Goal: Task Accomplishment & Management: Complete application form

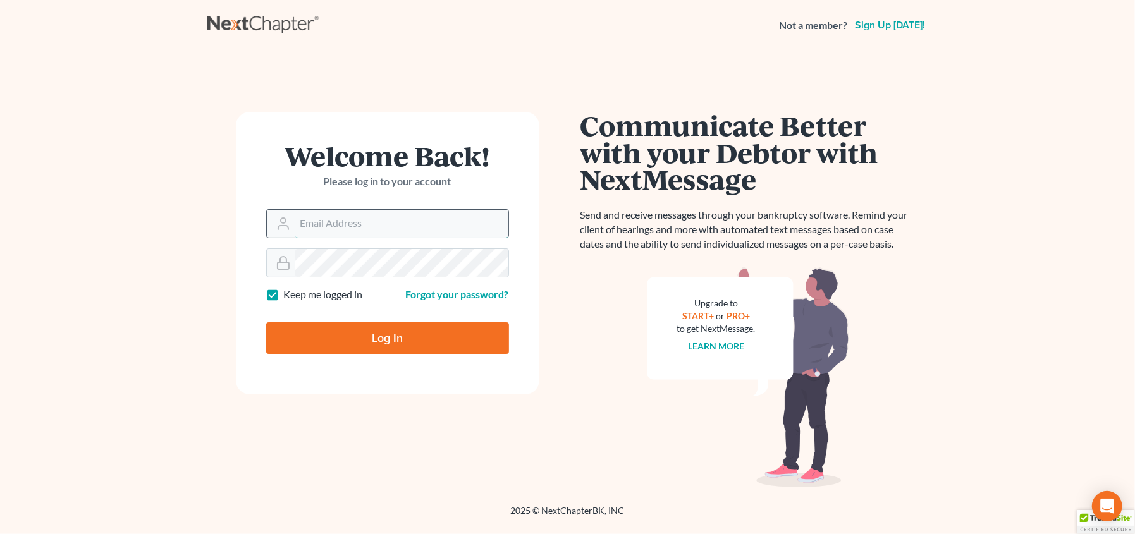
click at [389, 221] on input "Email Address" at bounding box center [401, 224] width 213 height 28
type input "[EMAIL_ADDRESS][DOMAIN_NAME]"
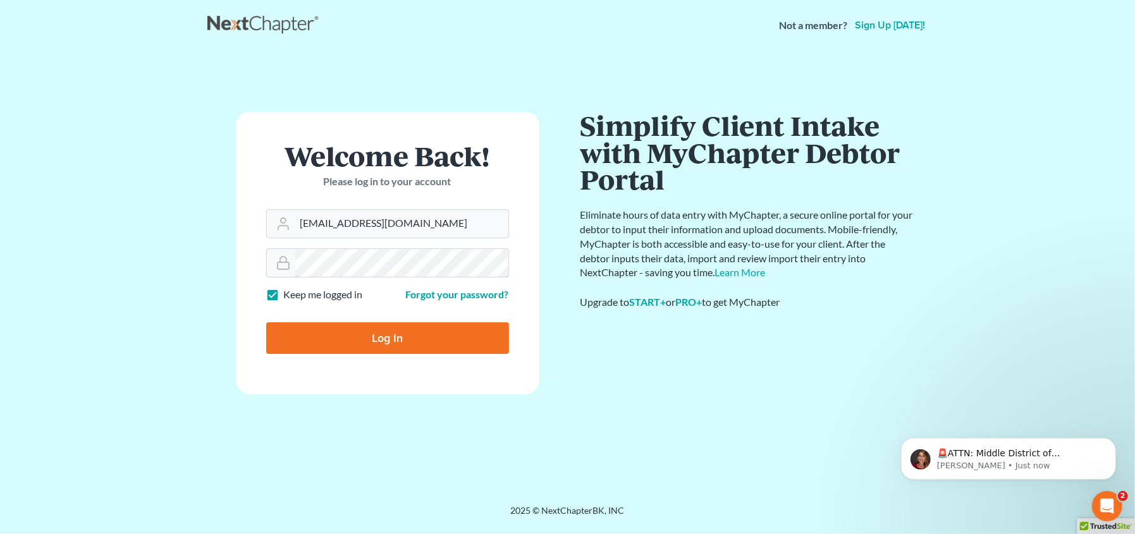
click at [266, 322] on input "Log In" at bounding box center [387, 338] width 243 height 32
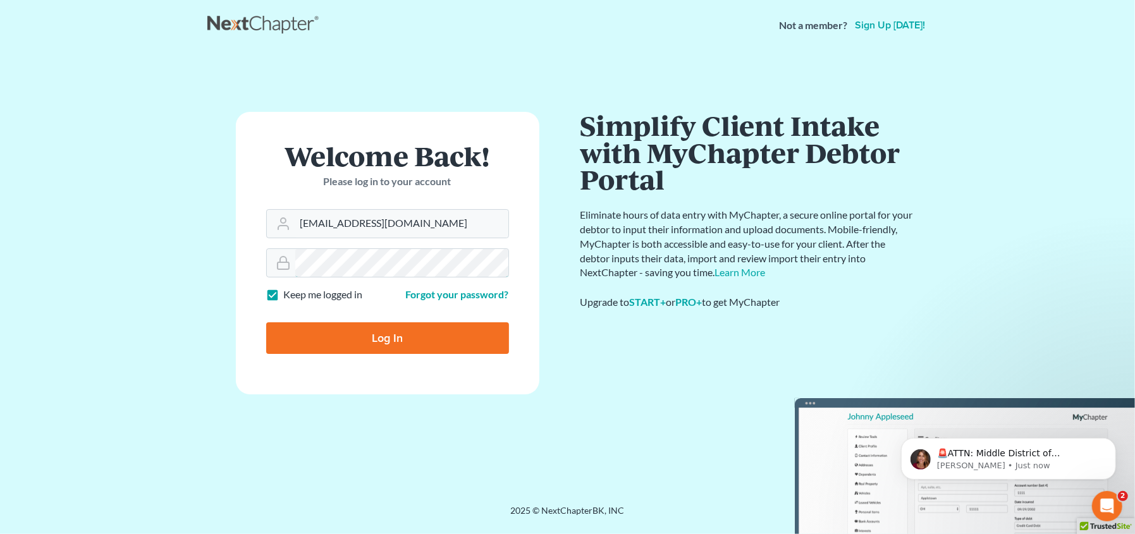
type input "Thinking..."
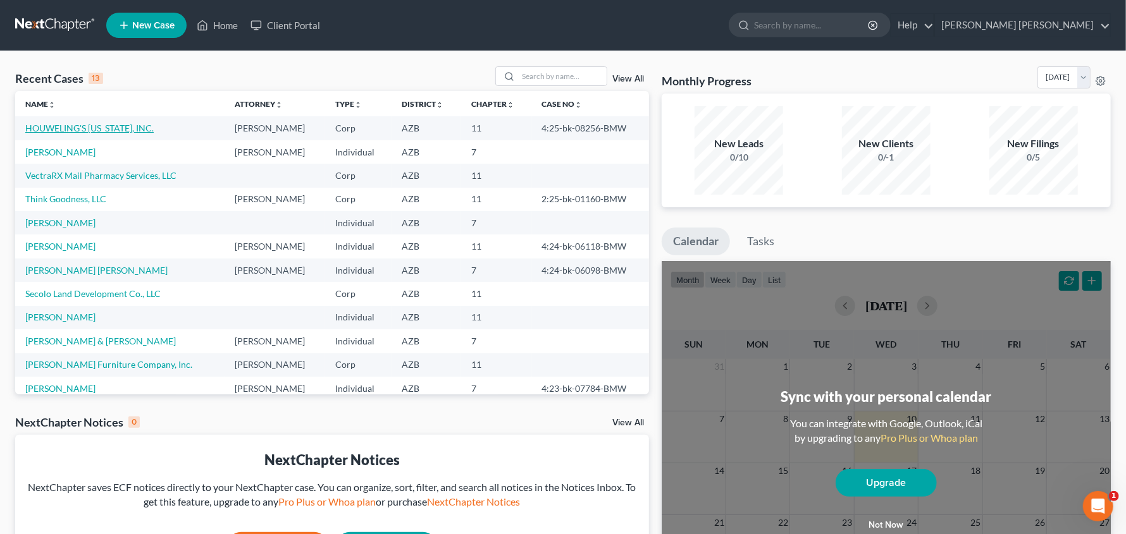
click at [77, 125] on link "HOUWELING'S ARIZONA, INC." at bounding box center [89, 128] width 128 height 11
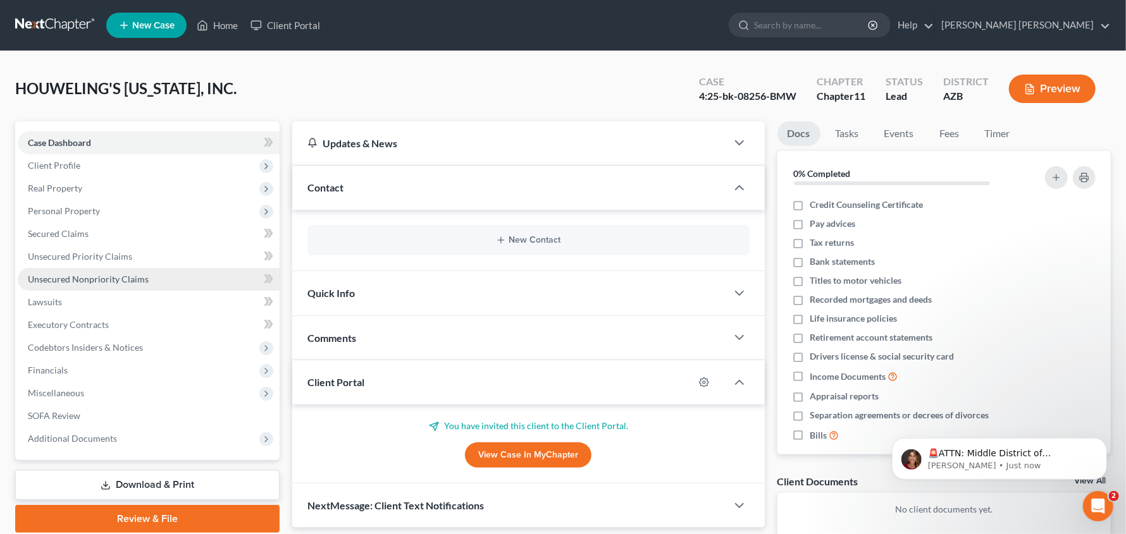
click at [88, 282] on span "Unsecured Nonpriority Claims" at bounding box center [88, 279] width 121 height 11
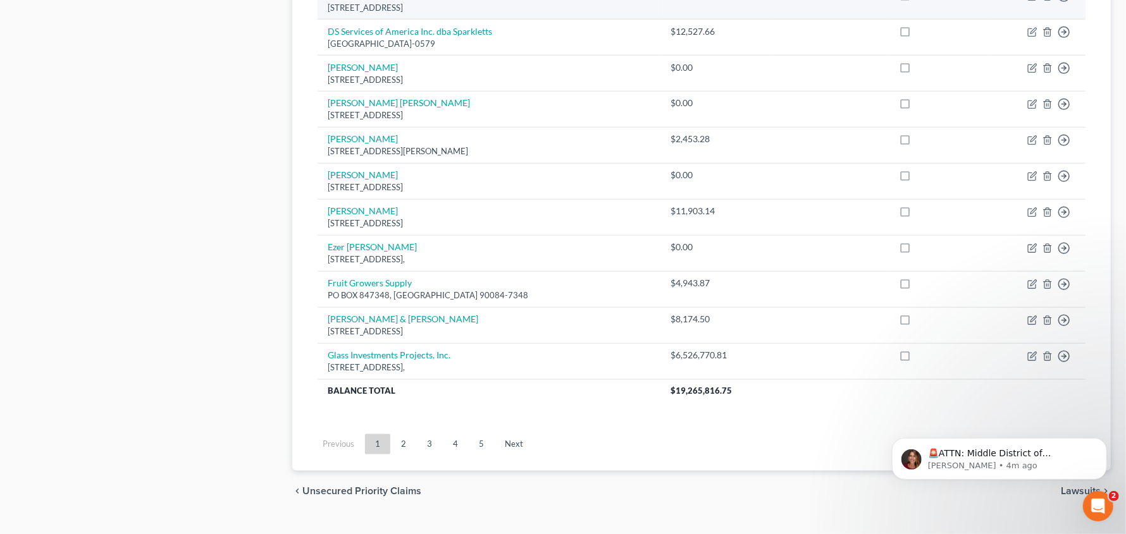
scroll to position [928, 0]
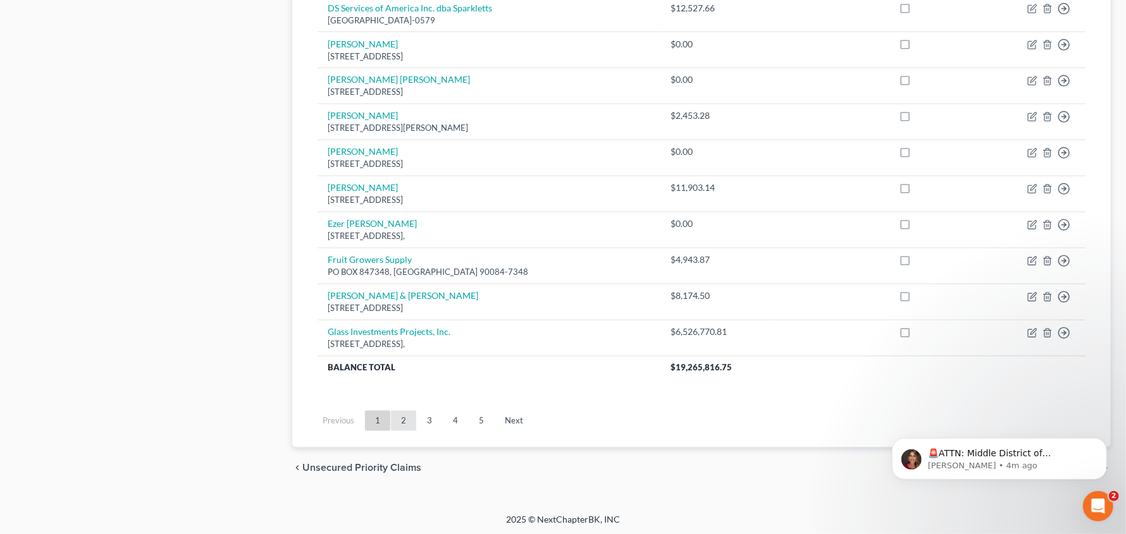
click at [411, 418] on link "2" at bounding box center [403, 421] width 25 height 20
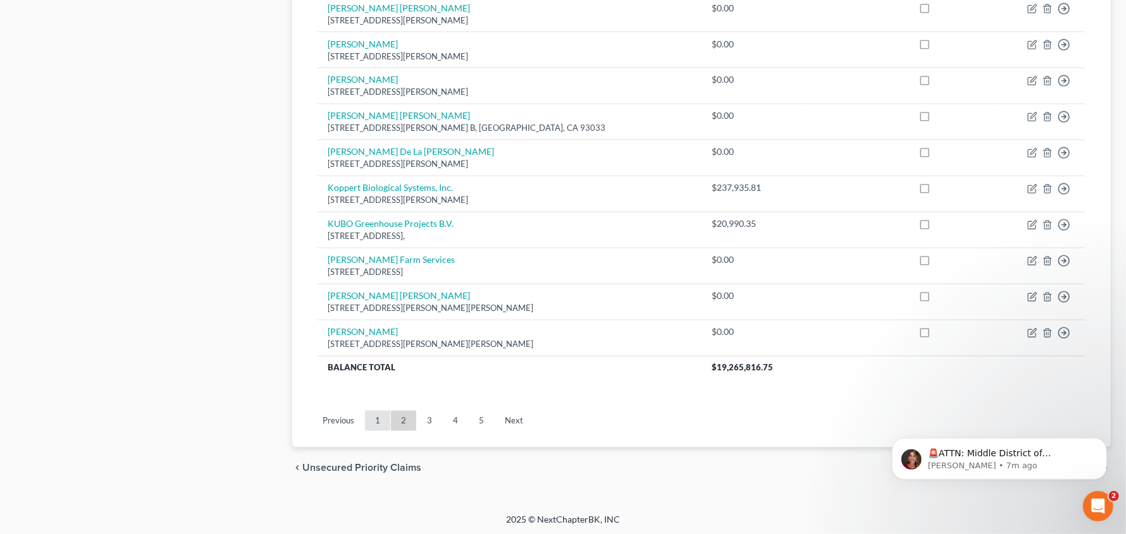
click at [372, 417] on link "1" at bounding box center [377, 421] width 25 height 20
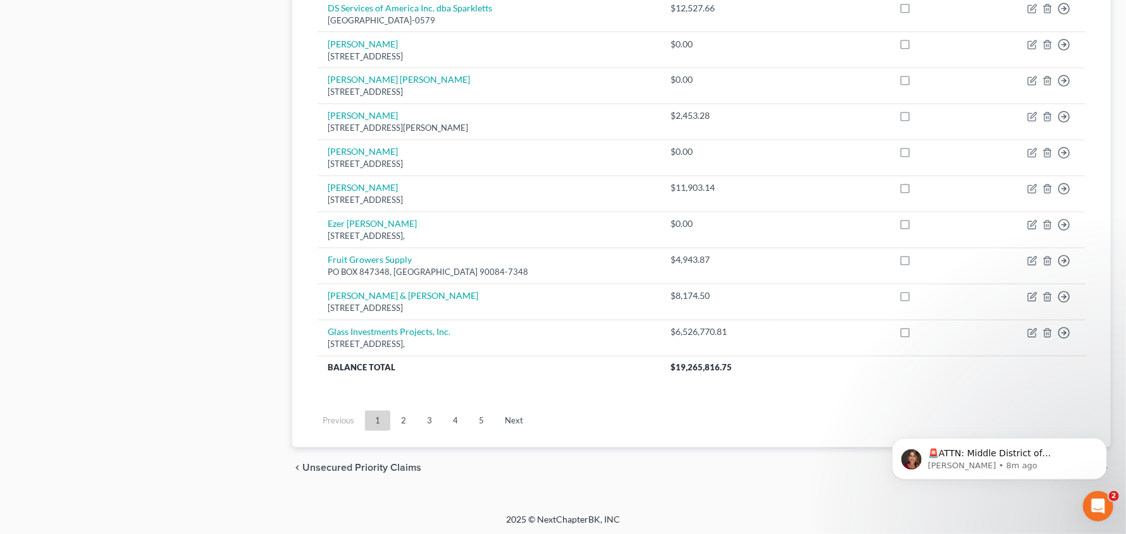
scroll to position [912, 0]
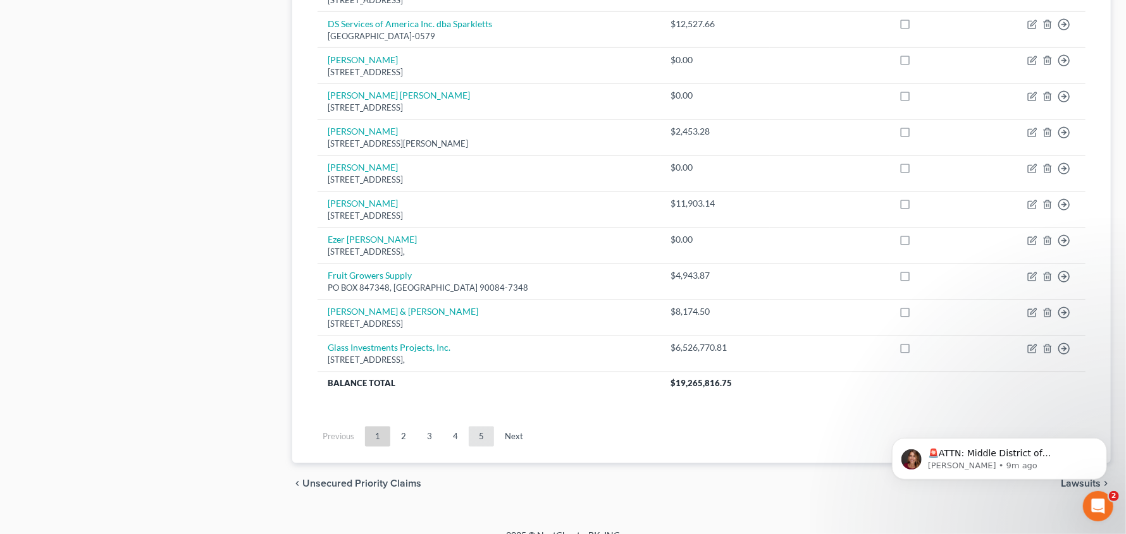
click at [474, 434] on link "5" at bounding box center [481, 437] width 25 height 20
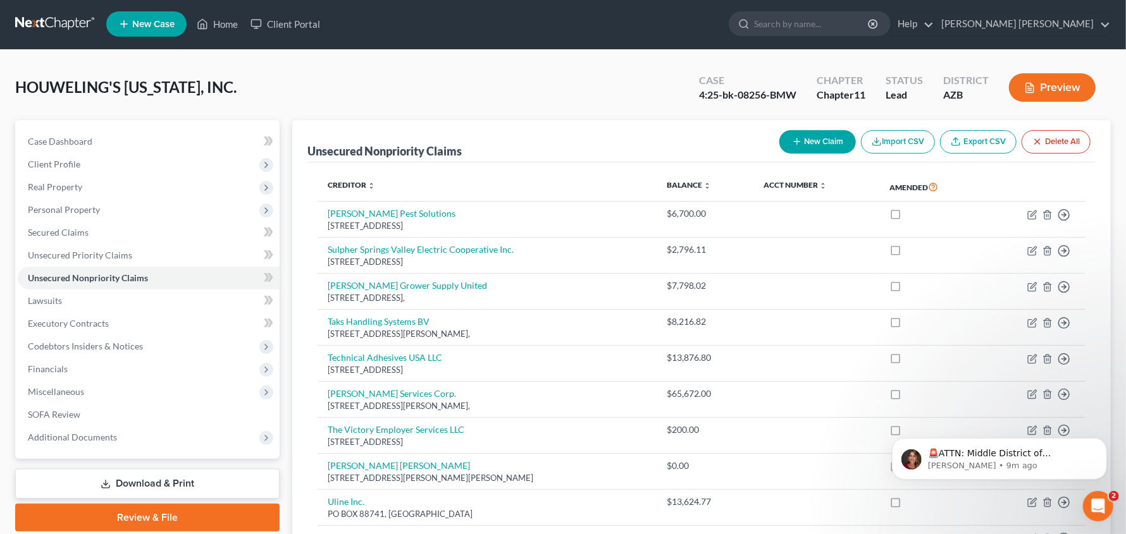
scroll to position [0, 0]
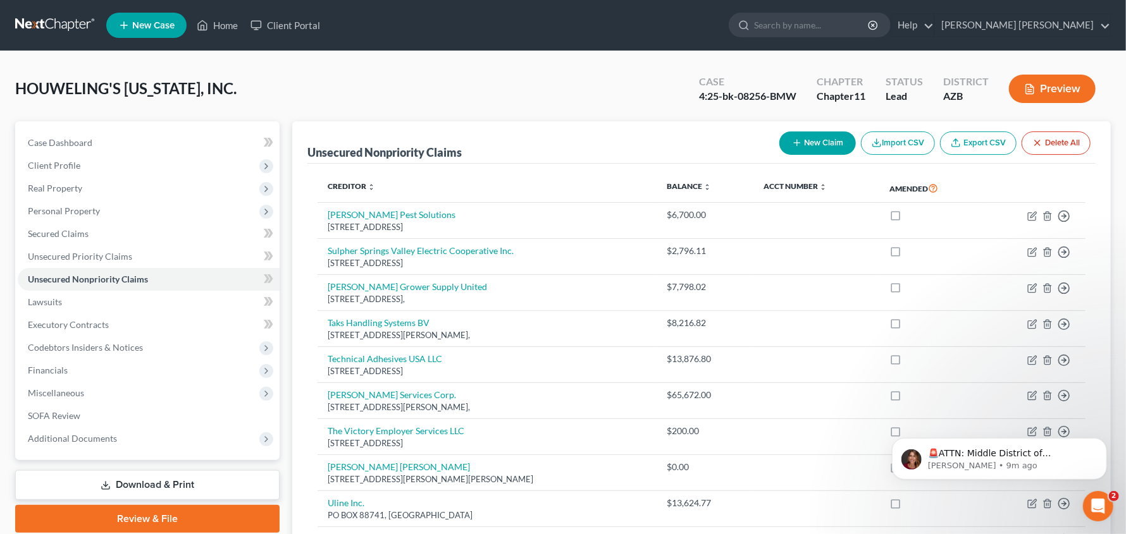
click at [825, 139] on button "New Claim" at bounding box center [817, 143] width 77 height 23
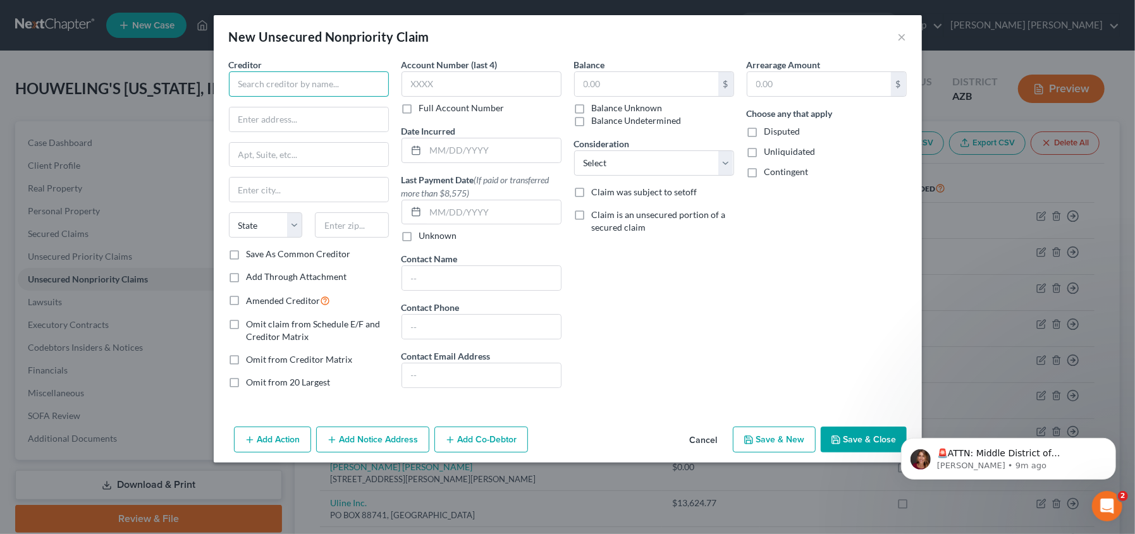
click at [300, 85] on input "text" at bounding box center [309, 83] width 160 height 25
type input "Fresh Harvest, Inc."
type input "101 E Main Street"
type input "Herber"
select select "4"
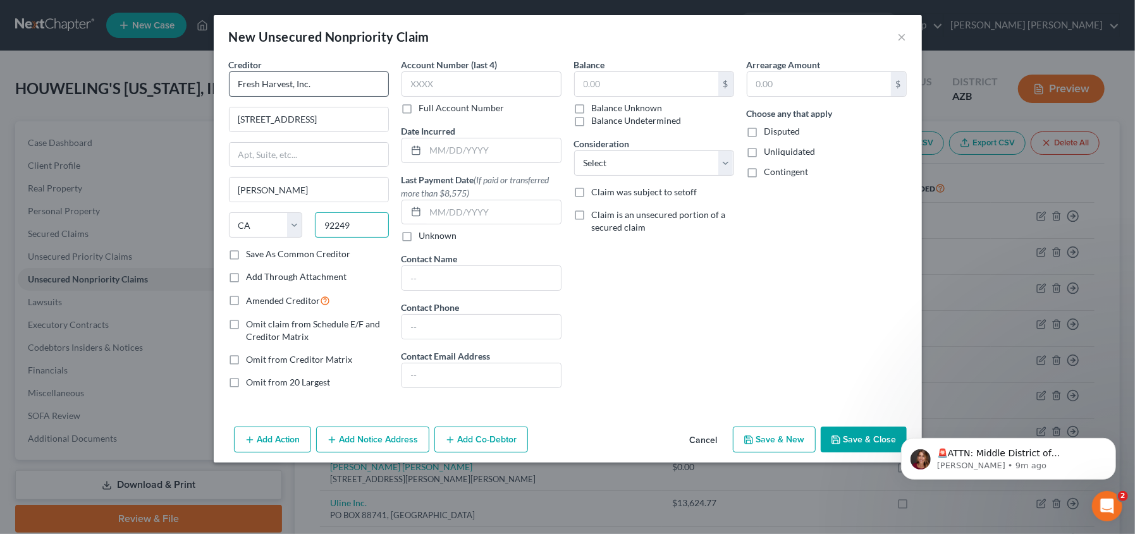
type input "92249"
type input "Heber"
click at [425, 330] on input "text" at bounding box center [481, 327] width 159 height 24
type input "760-352-2364"
click at [787, 437] on button "Save & New" at bounding box center [774, 440] width 83 height 27
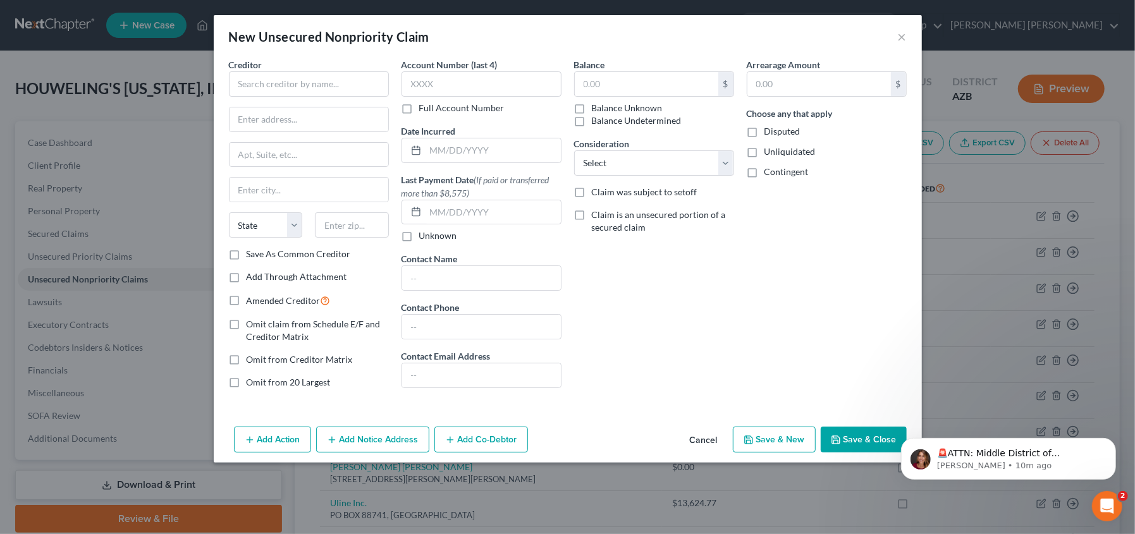
type input "0.00"
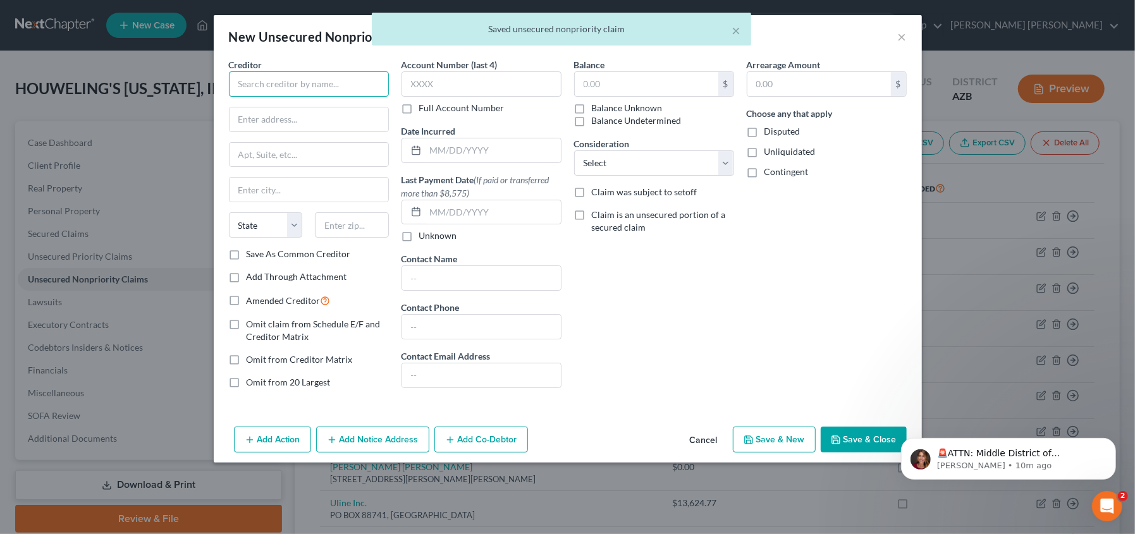
click at [314, 85] on input "text" at bounding box center [309, 83] width 160 height 25
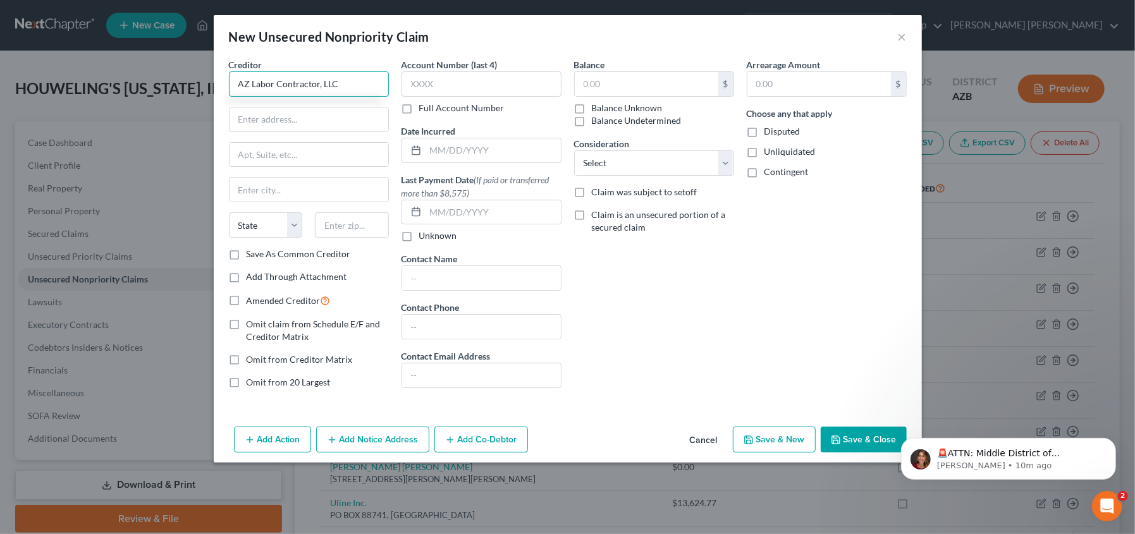
type input "AZ Labor Contractor, LLC"
type input "3037 Ten Gallon Trl"
type input "Q"
type input "Willcox"
select select "3"
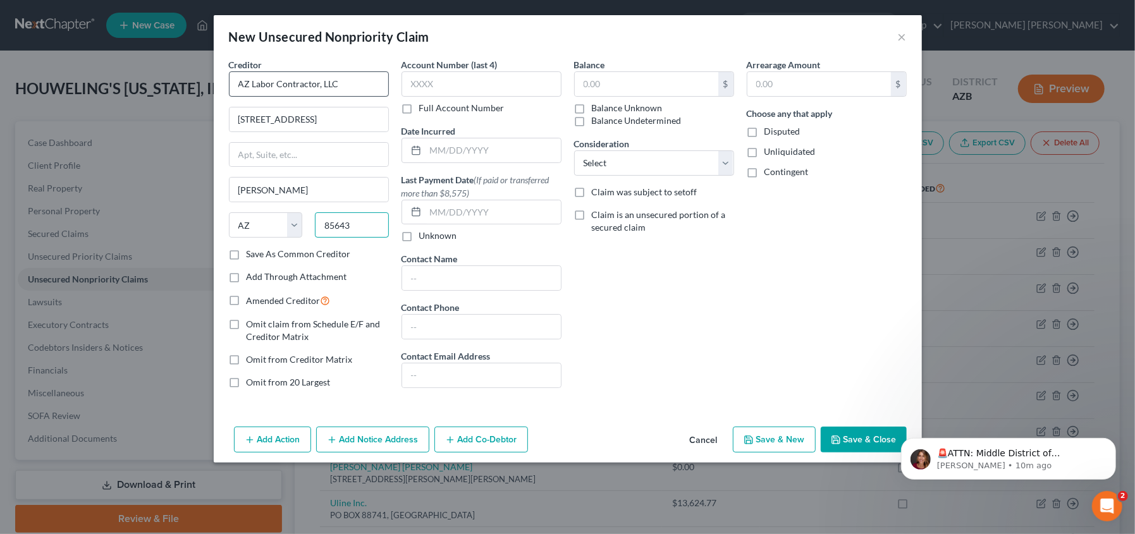
type input "85643"
click at [846, 439] on button "Save & Close" at bounding box center [864, 440] width 86 height 27
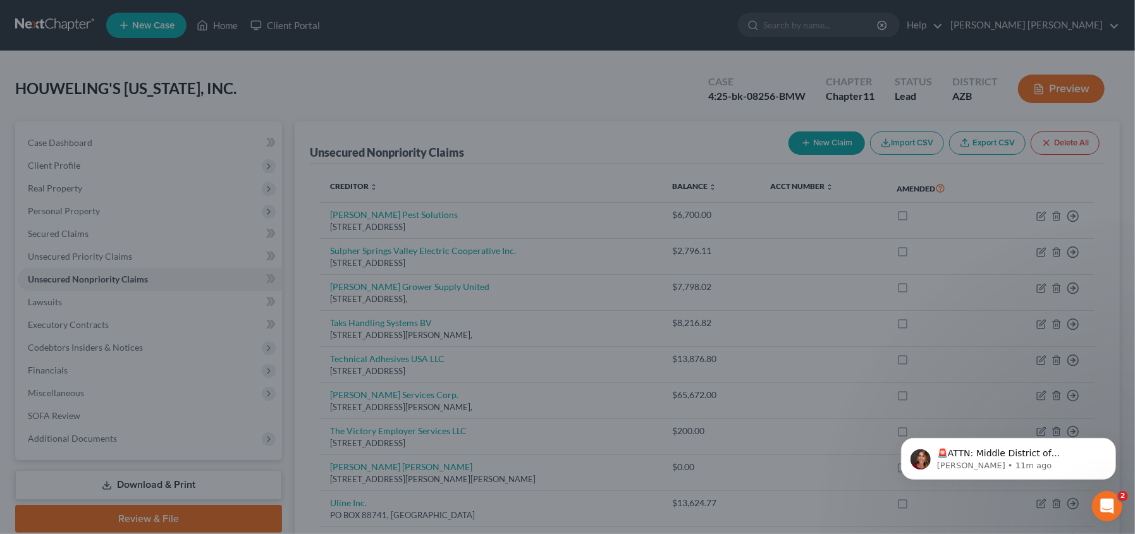
type input "0.00"
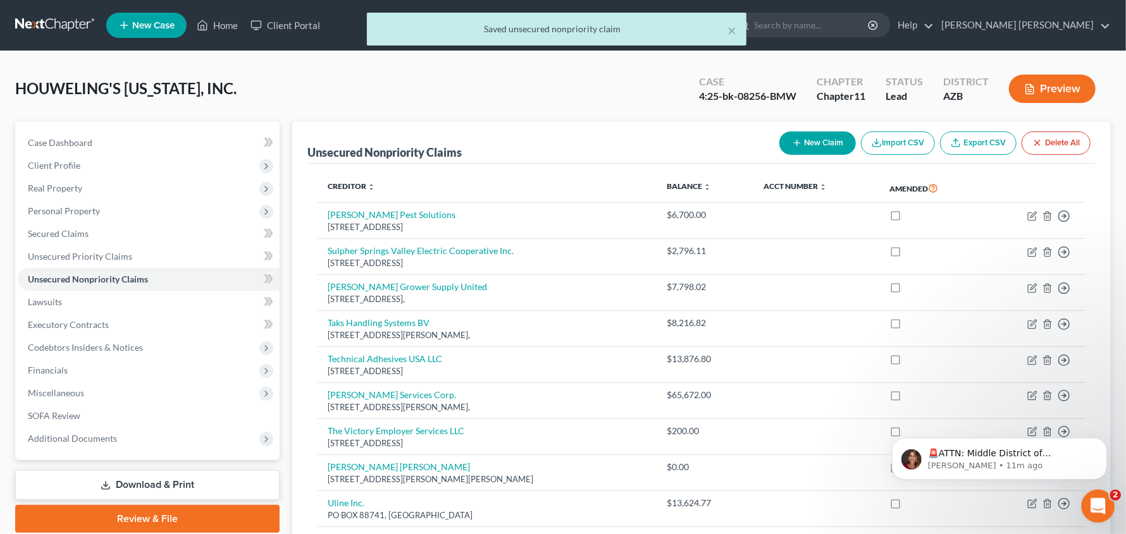
click at [1087, 510] on div "Open Intercom Messenger" at bounding box center [1096, 505] width 42 height 42
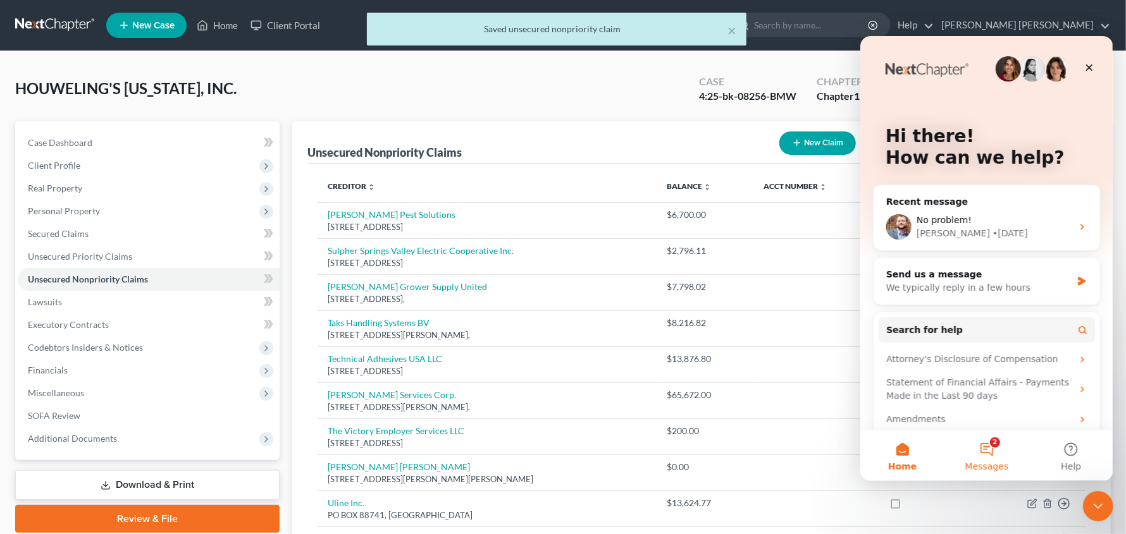
click at [1001, 455] on button "2 Messages" at bounding box center [985, 455] width 84 height 51
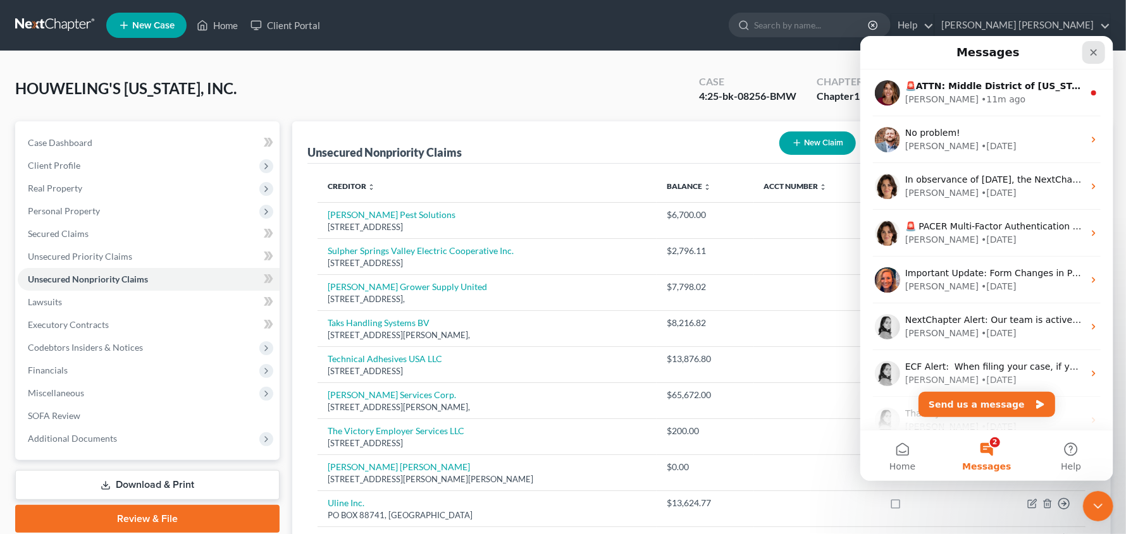
click at [1089, 49] on icon "Close" at bounding box center [1093, 52] width 10 height 10
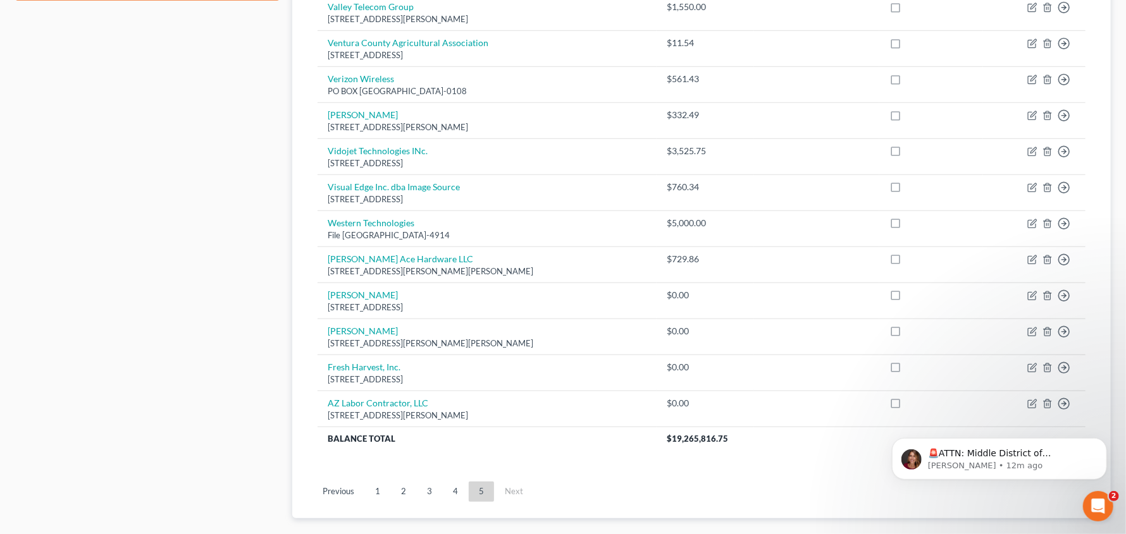
scroll to position [604, 0]
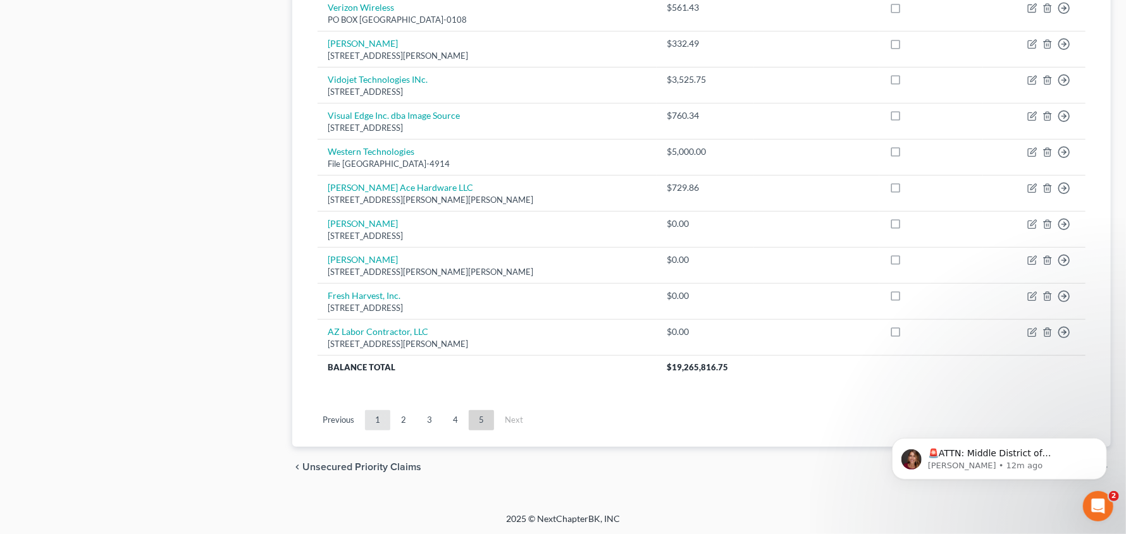
click at [383, 411] on link "1" at bounding box center [377, 420] width 25 height 20
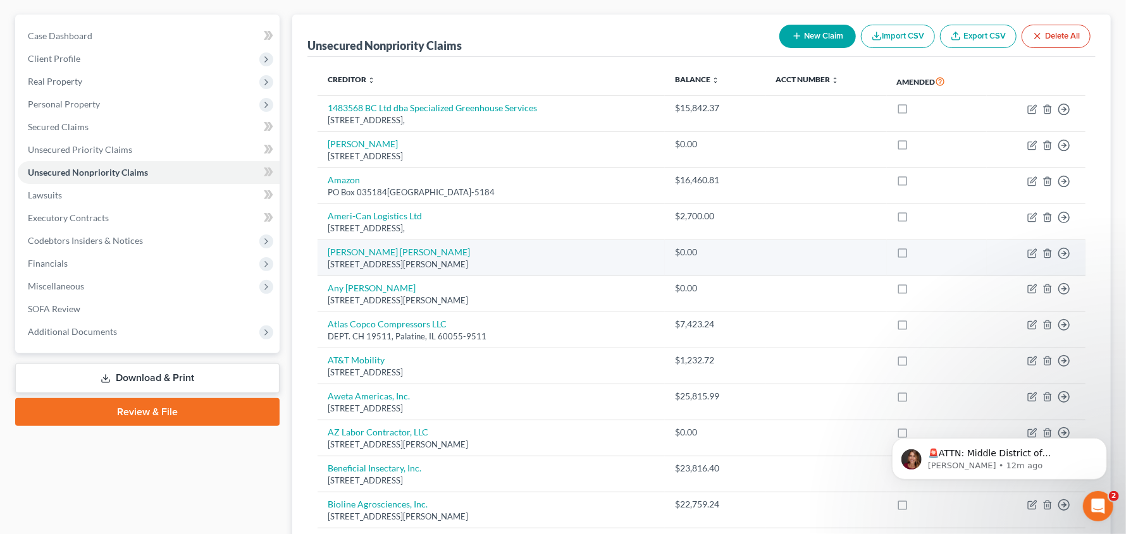
scroll to position [161, 0]
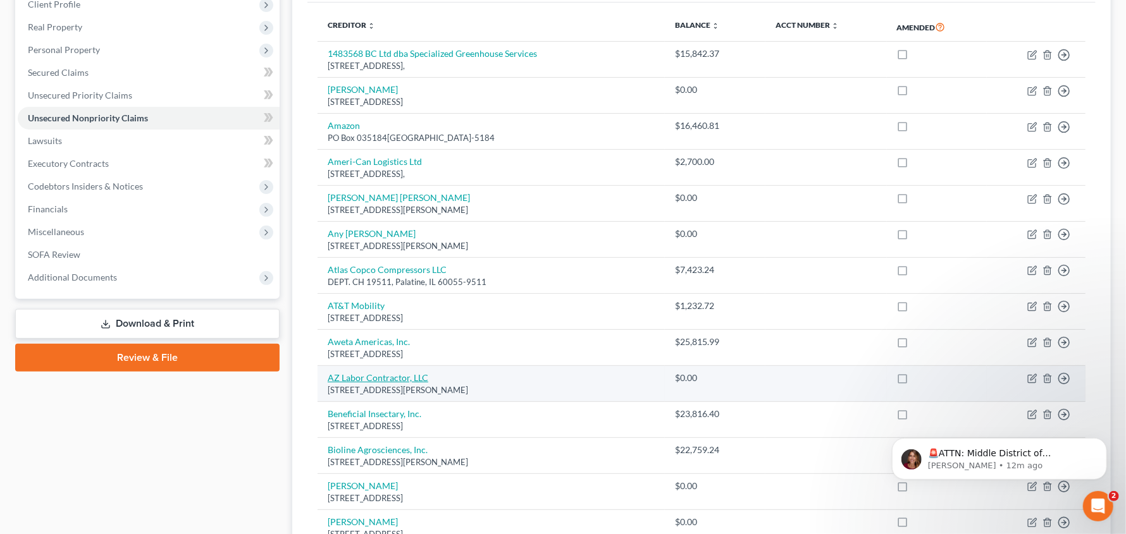
click at [408, 376] on link "AZ Labor Contractor, LLC" at bounding box center [378, 377] width 101 height 11
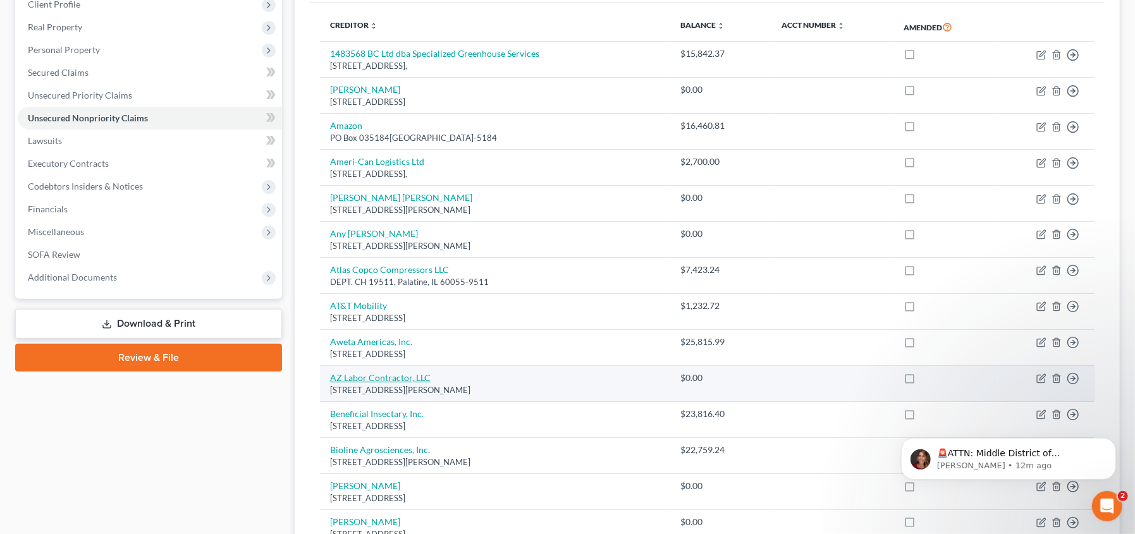
select select "3"
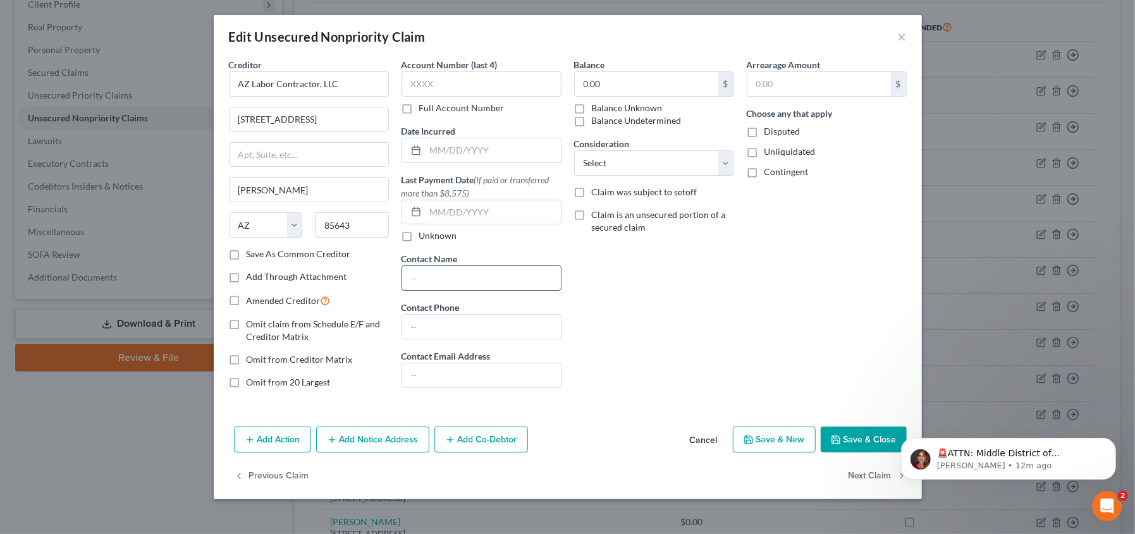
click at [442, 274] on input "text" at bounding box center [481, 278] width 159 height 24
type input "Leticia Ridaura"
click at [854, 439] on button "Save & Close" at bounding box center [864, 440] width 86 height 27
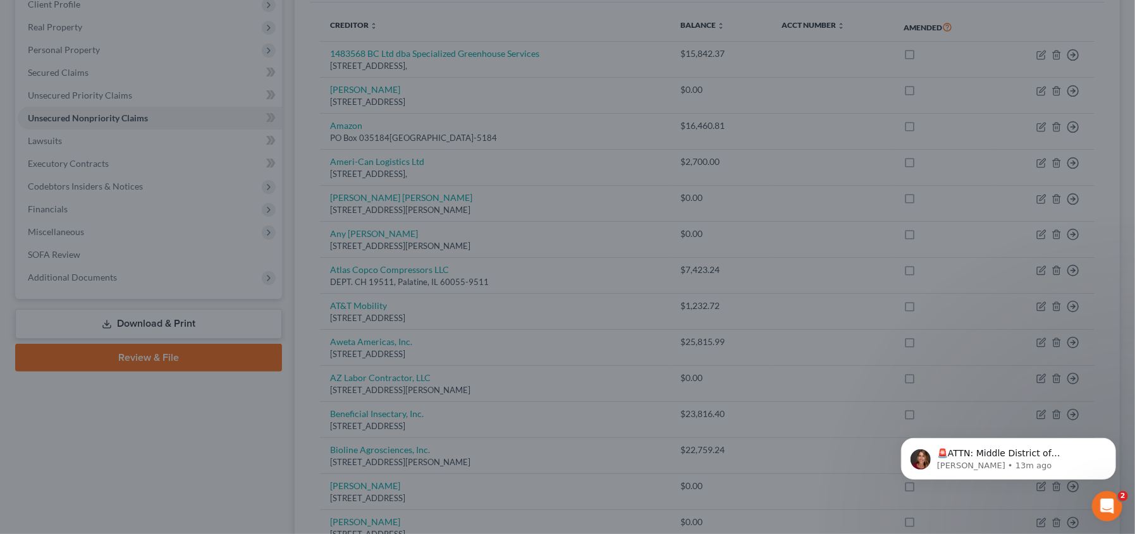
type input "0"
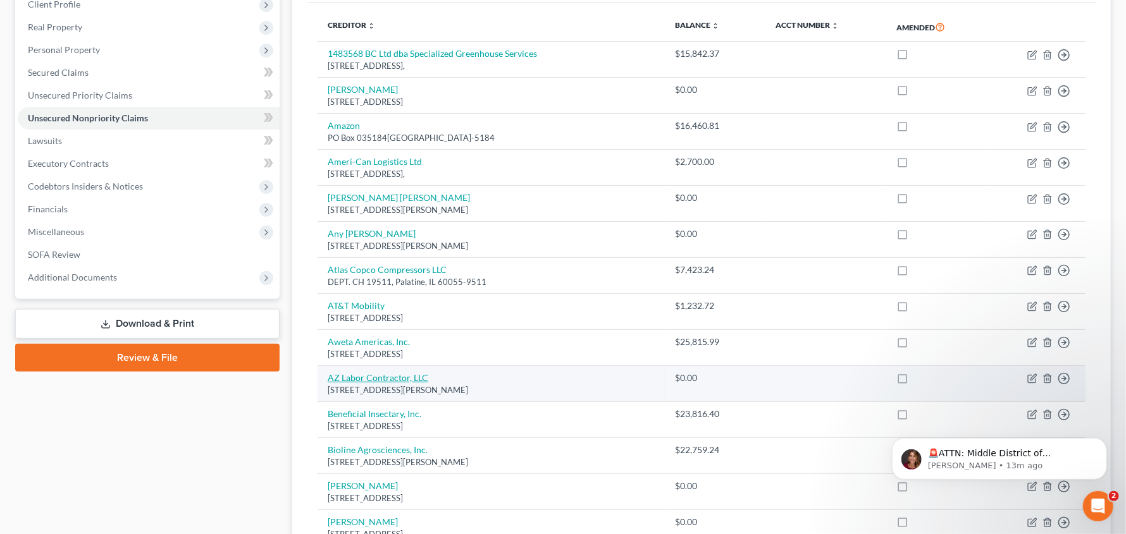
click at [361, 375] on link "AZ Labor Contractor, LLC" at bounding box center [378, 377] width 101 height 11
select select "3"
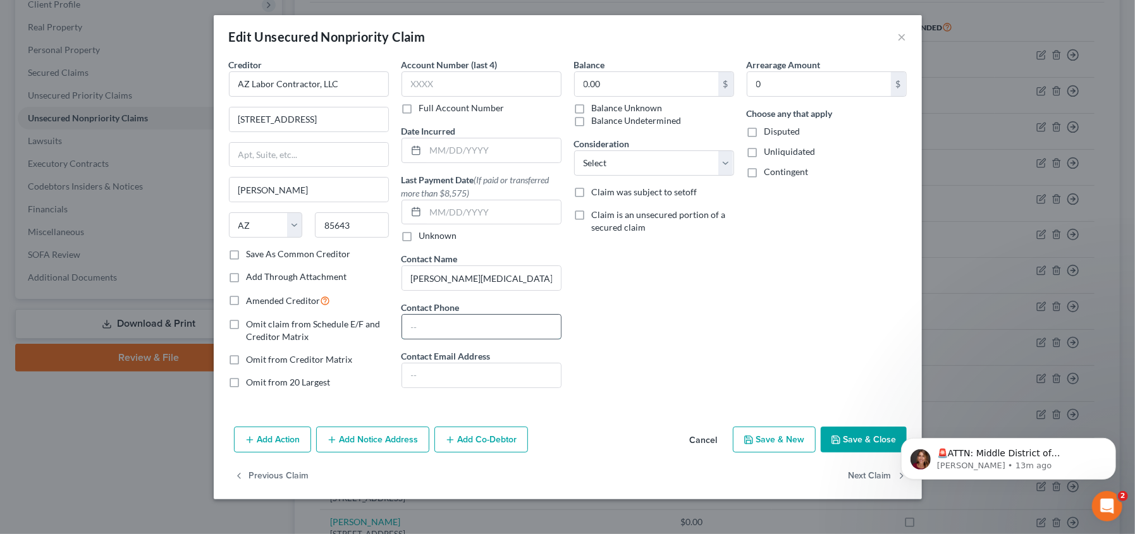
click at [427, 325] on input "text" at bounding box center [481, 327] width 159 height 24
type input "760-352-2364"
click at [875, 442] on button "Save & Close" at bounding box center [864, 440] width 86 height 27
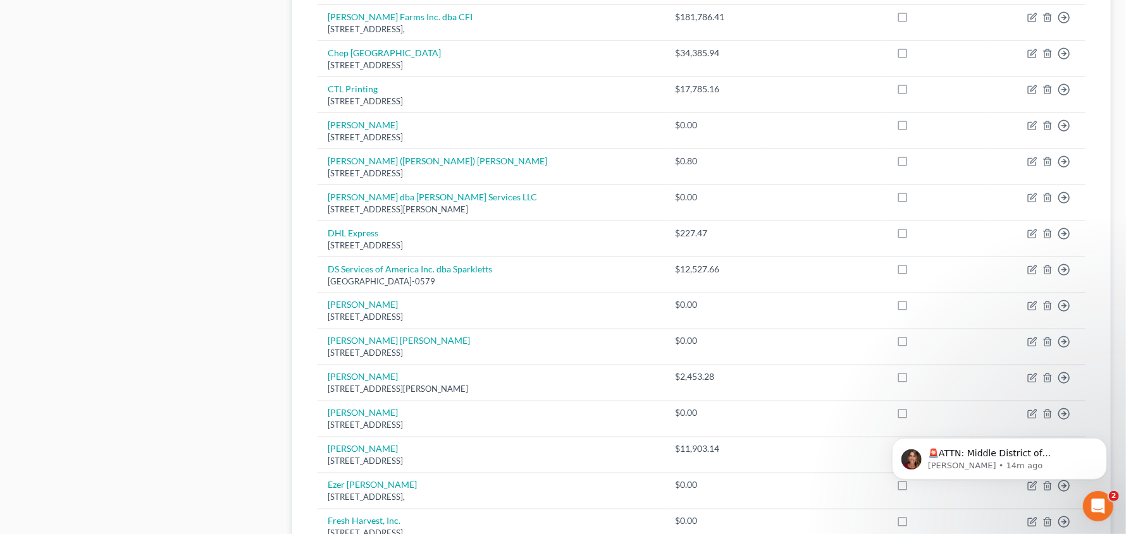
scroll to position [928, 0]
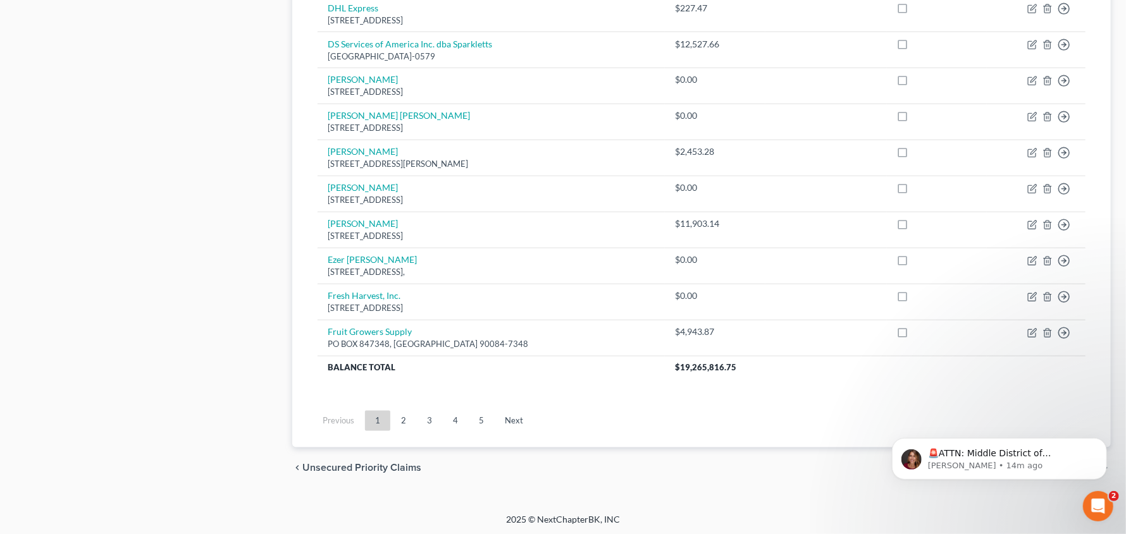
click at [432, 421] on link "3" at bounding box center [429, 421] width 25 height 20
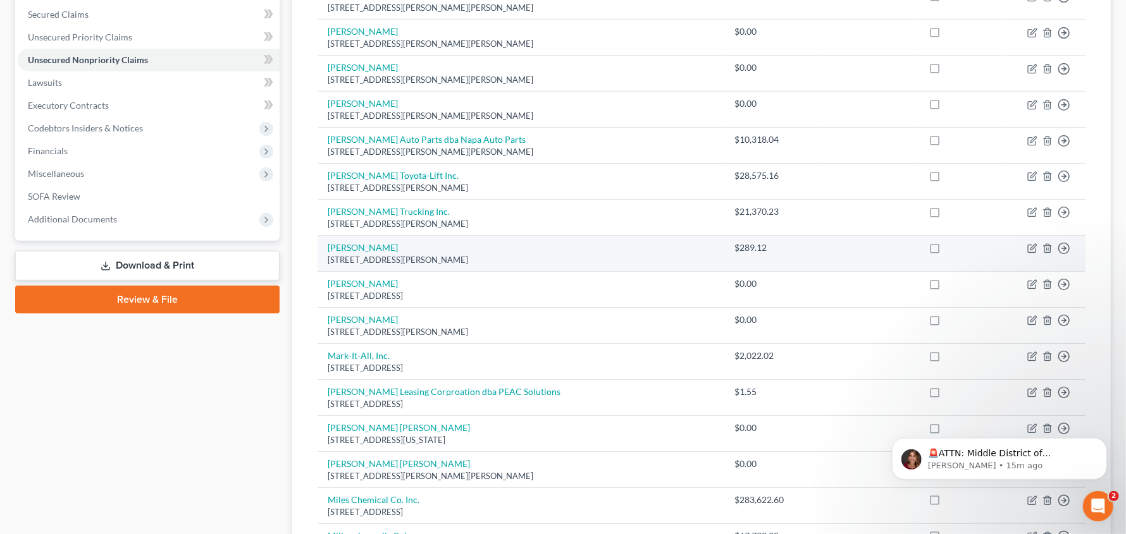
scroll to position [0, 0]
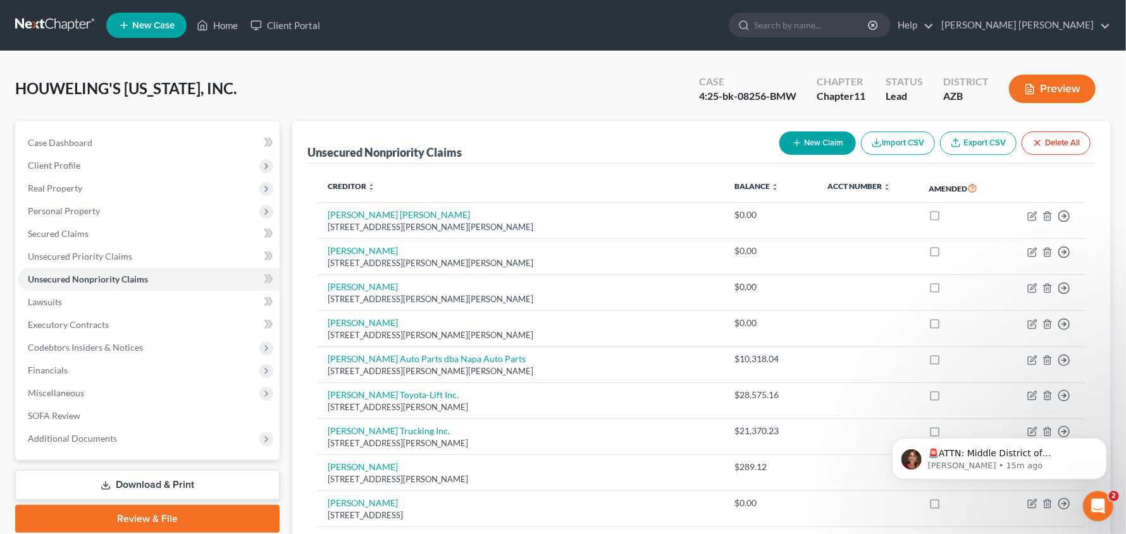
click at [825, 142] on button "New Claim" at bounding box center [817, 143] width 77 height 23
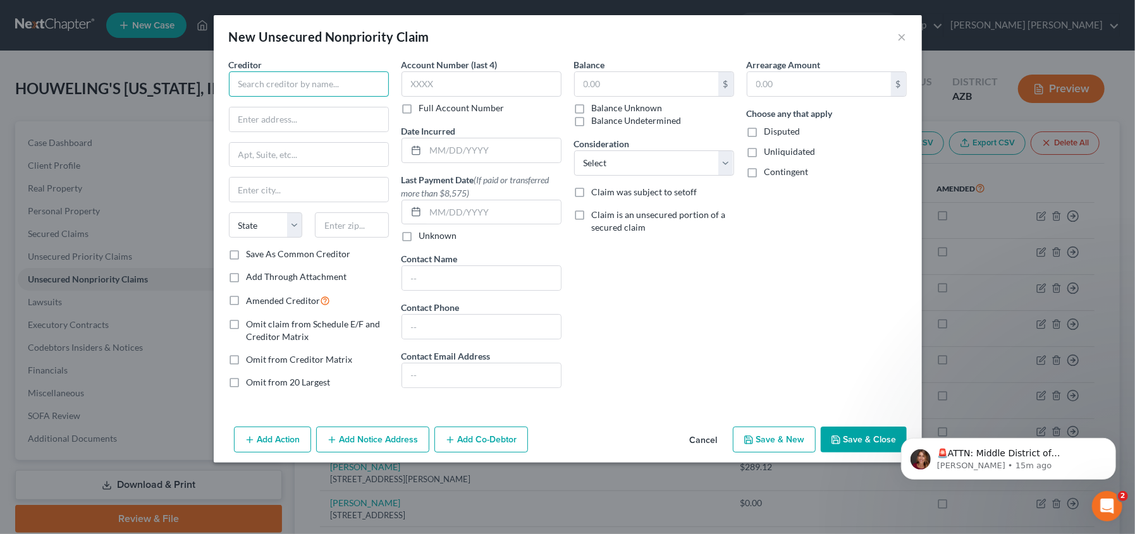
click at [266, 88] on input "text" at bounding box center [309, 83] width 160 height 25
click at [290, 85] on input "Oro Valley DOmestics" at bounding box center [309, 83] width 160 height 25
type input "Oro Valley Domestics"
click at [709, 438] on button "Cancel" at bounding box center [704, 440] width 48 height 25
